Goal: Find specific page/section: Find specific page/section

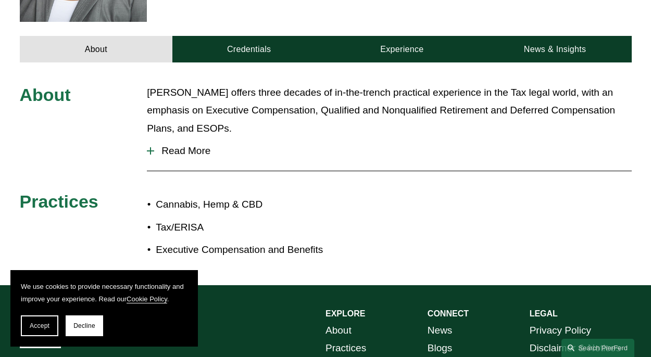
scroll to position [415, 0]
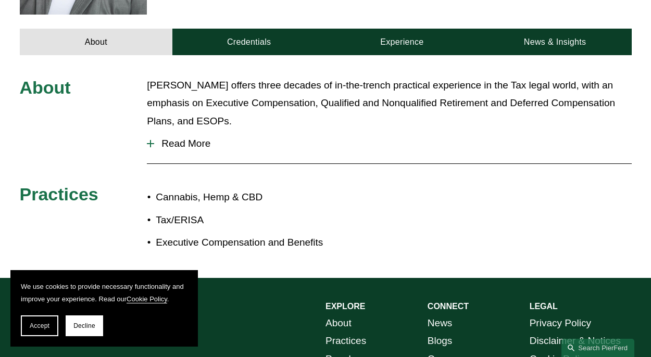
click at [181, 138] on span "Read More" at bounding box center [392, 143] width 477 height 11
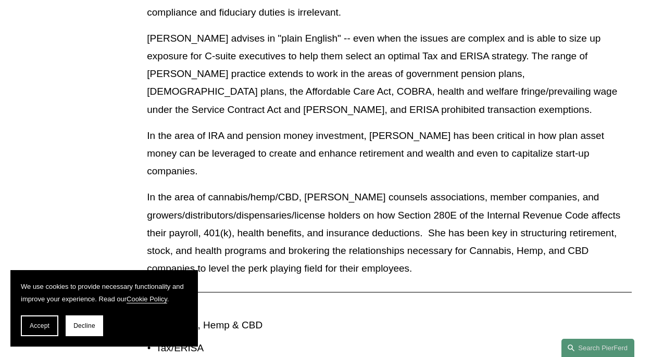
scroll to position [644, 0]
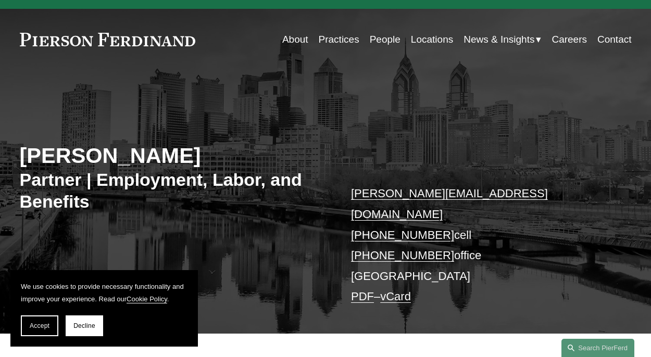
scroll to position [38, 0]
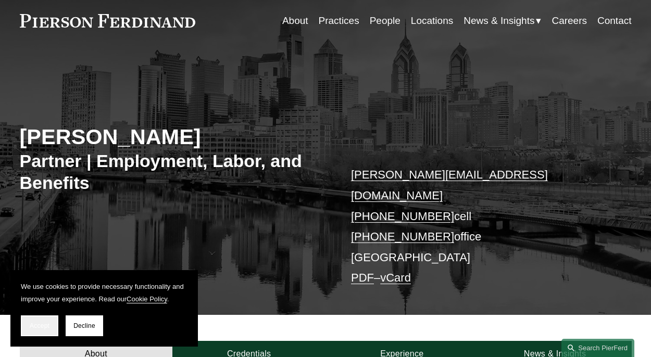
click at [40, 329] on span "Accept" at bounding box center [40, 325] width 20 height 7
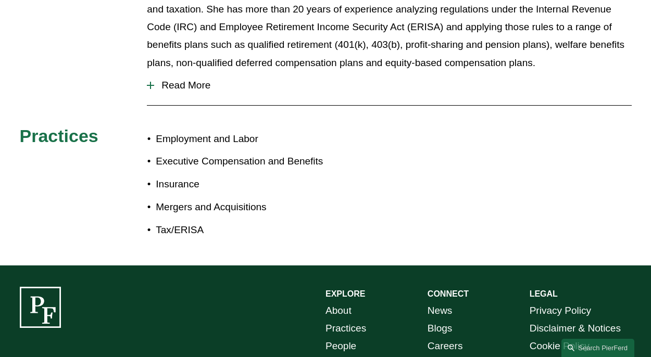
scroll to position [549, 0]
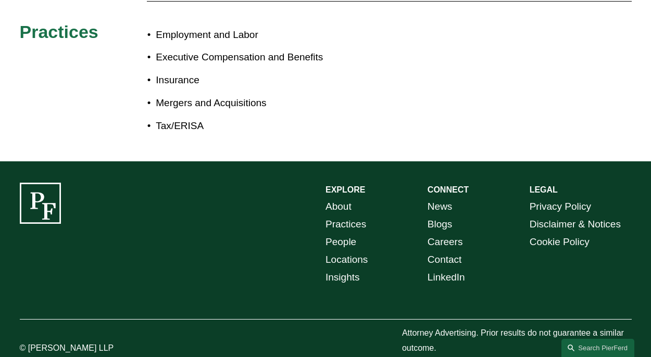
click at [358, 251] on link "Locations" at bounding box center [347, 260] width 42 height 18
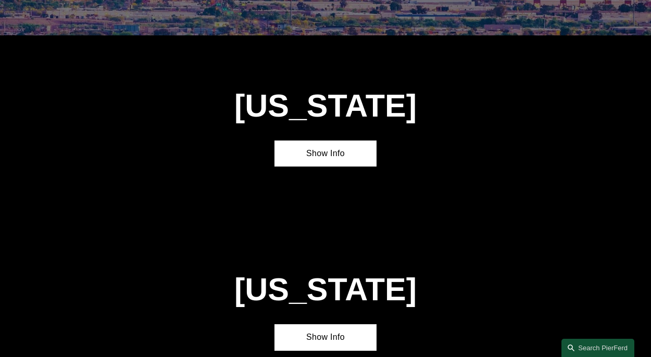
scroll to position [844, 0]
